Goal: Check status: Check status

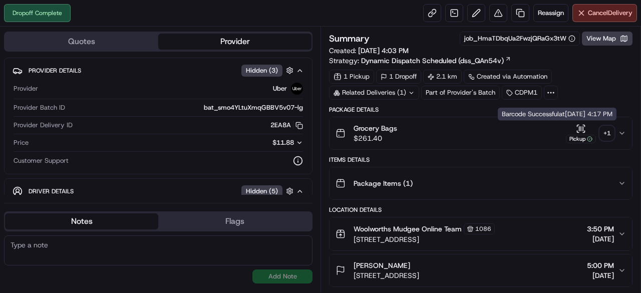
click at [605, 136] on div "+ 1" at bounding box center [607, 133] width 14 height 14
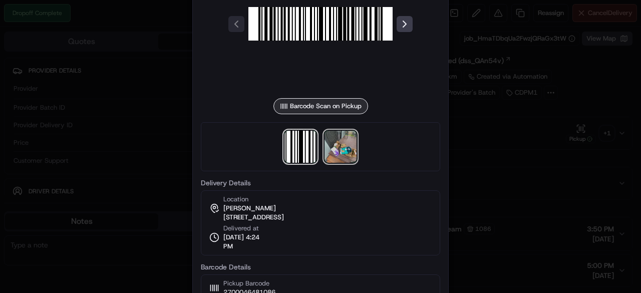
click at [341, 147] on img at bounding box center [341, 147] width 32 height 32
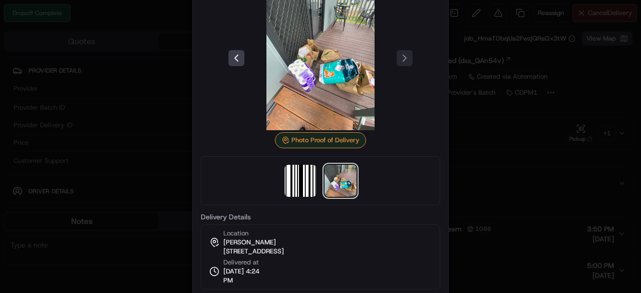
click at [539, 215] on div at bounding box center [320, 146] width 641 height 293
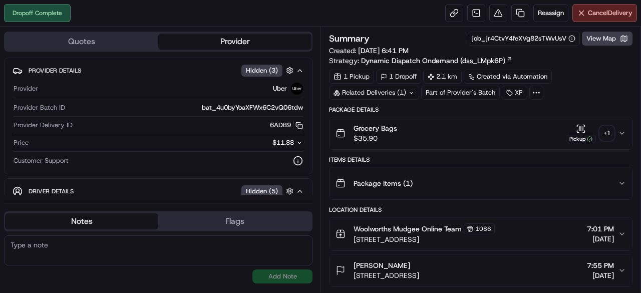
click at [614, 134] on div "Grocery Bags $35.90 Pickup + 1" at bounding box center [477, 133] width 282 height 20
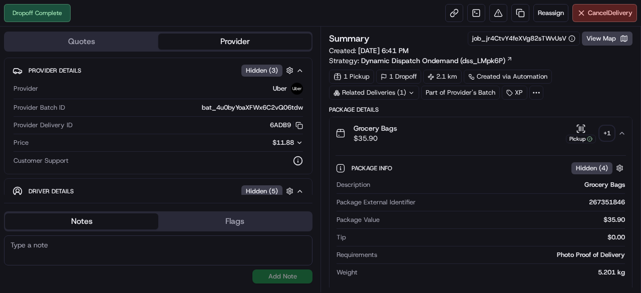
click at [610, 132] on div "+ 1" at bounding box center [607, 133] width 14 height 14
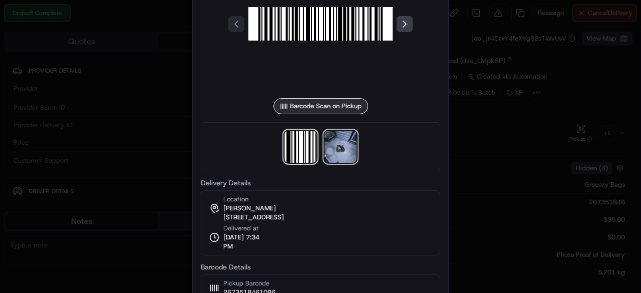
click at [342, 147] on img at bounding box center [341, 147] width 32 height 32
